Goal: Transaction & Acquisition: Purchase product/service

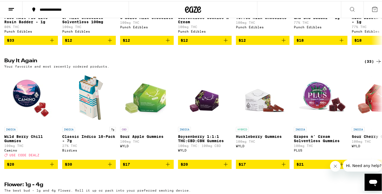
scroll to position [388, 0]
